Goal: Information Seeking & Learning: Learn about a topic

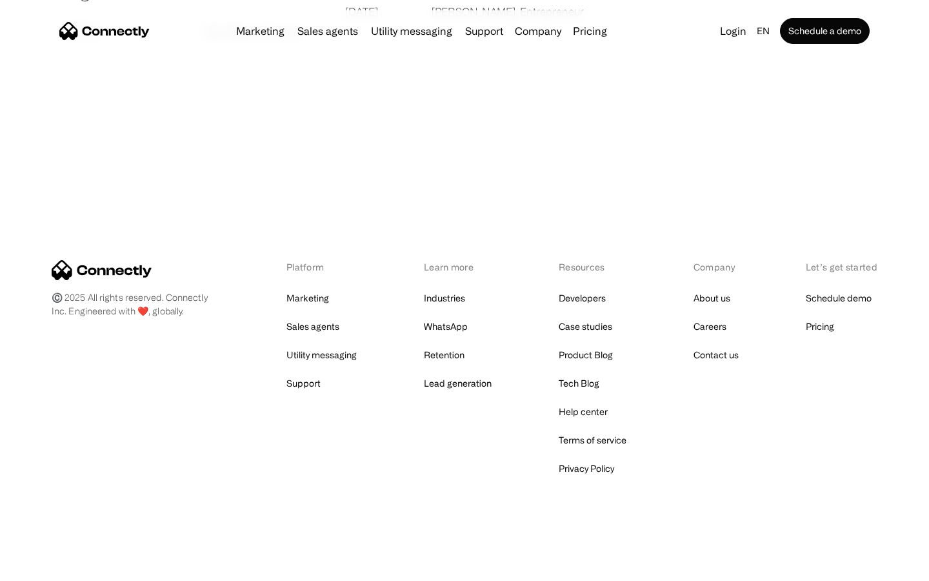
scroll to position [2479, 0]
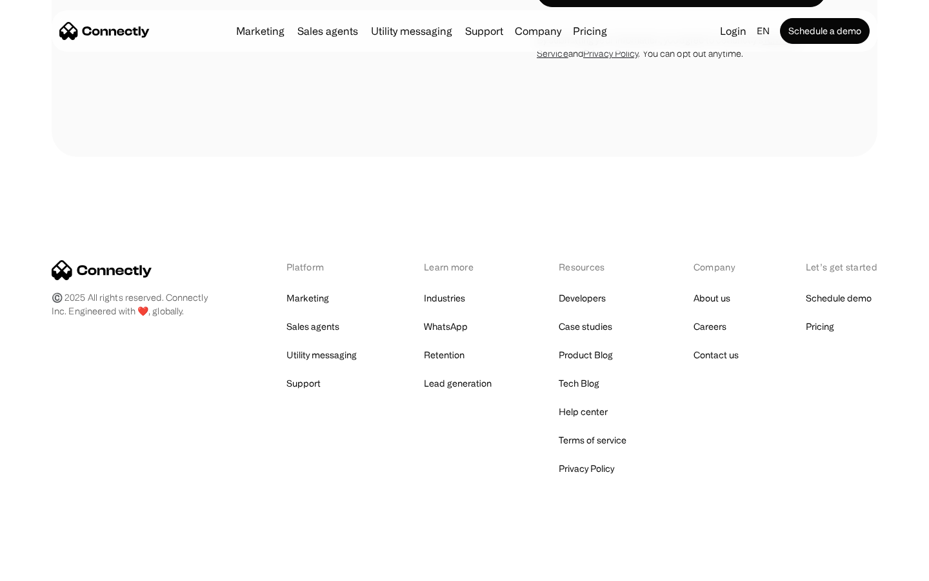
scroll to position [874, 0]
